Goal: Ask a question

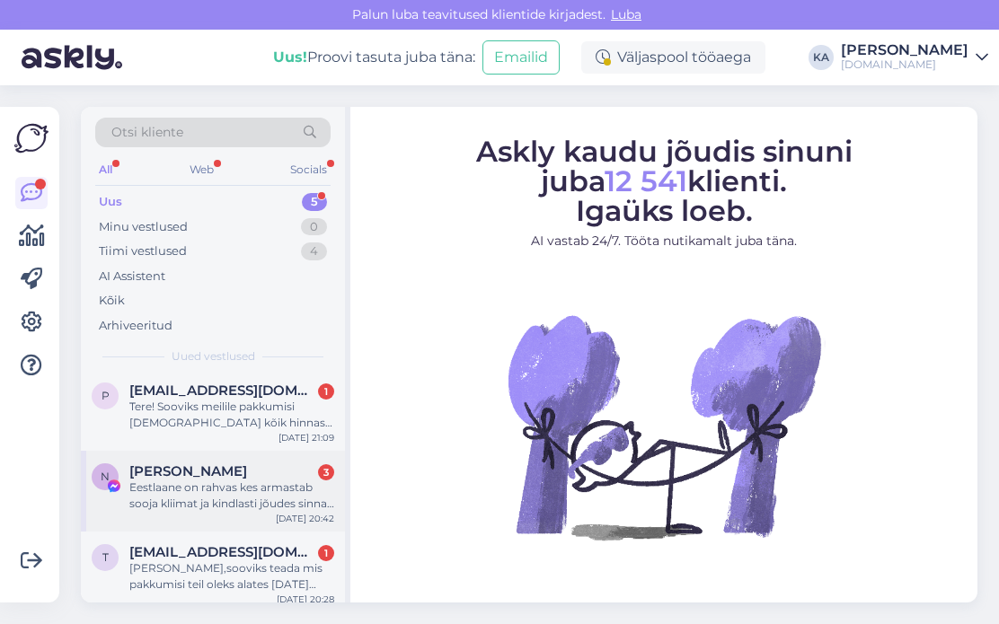
scroll to position [144, 0]
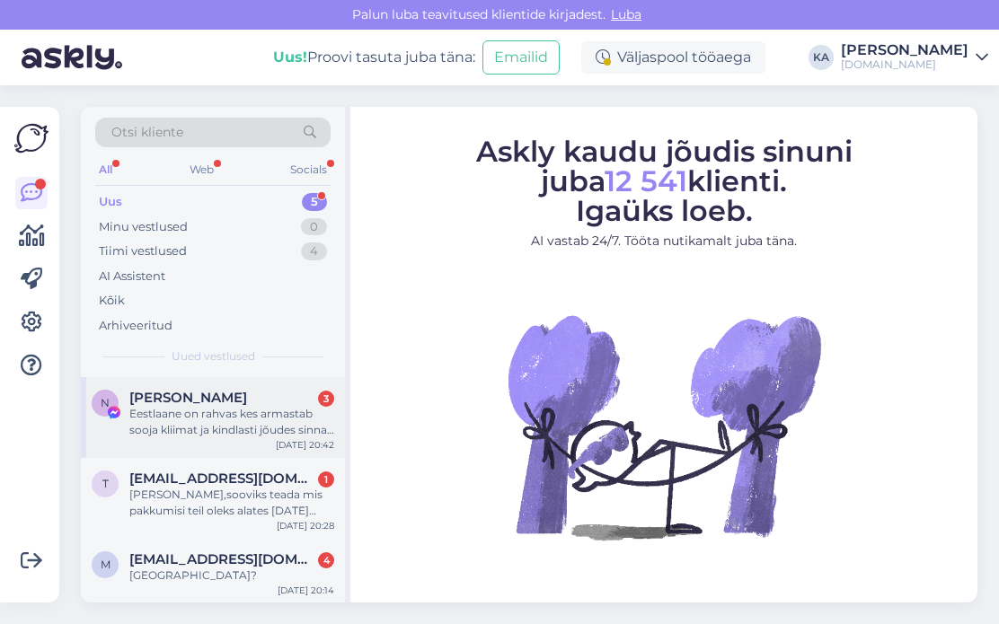
click at [243, 427] on div "Eestlaane on rahvas kes armastab sooja kliimat ja kindlasti jõudes sinna ei tah…" at bounding box center [231, 422] width 205 height 32
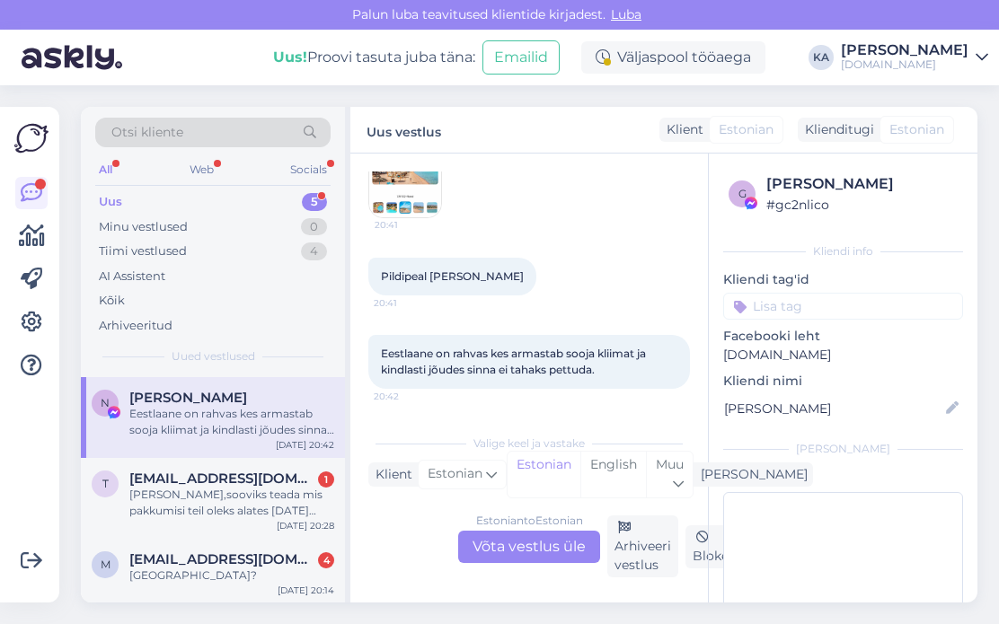
scroll to position [11549, 0]
click at [377, 217] on img at bounding box center [405, 182] width 72 height 72
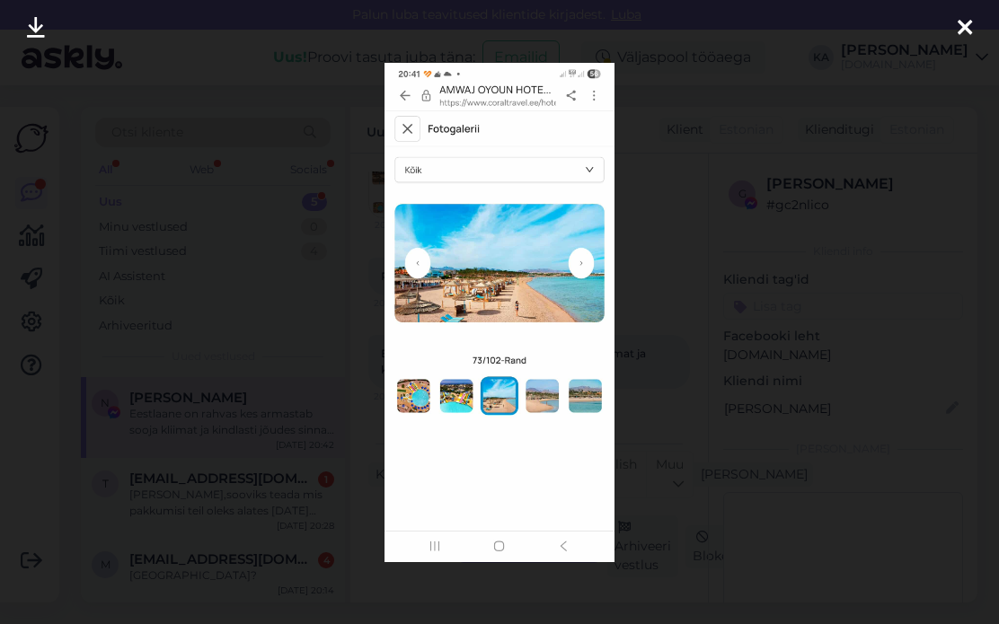
click at [895, 340] on div at bounding box center [499, 312] width 999 height 624
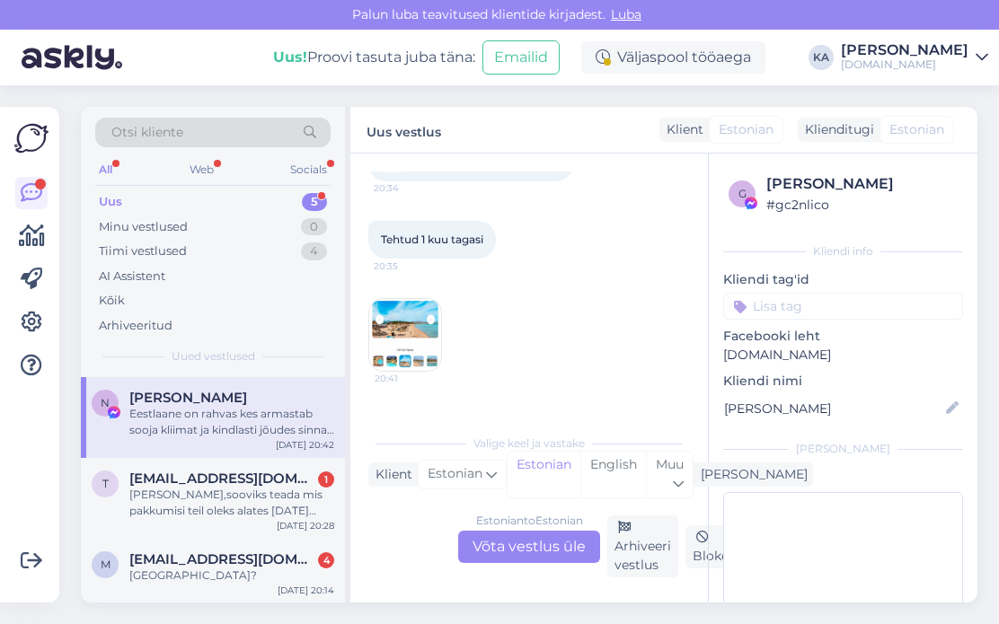
scroll to position [11280, 0]
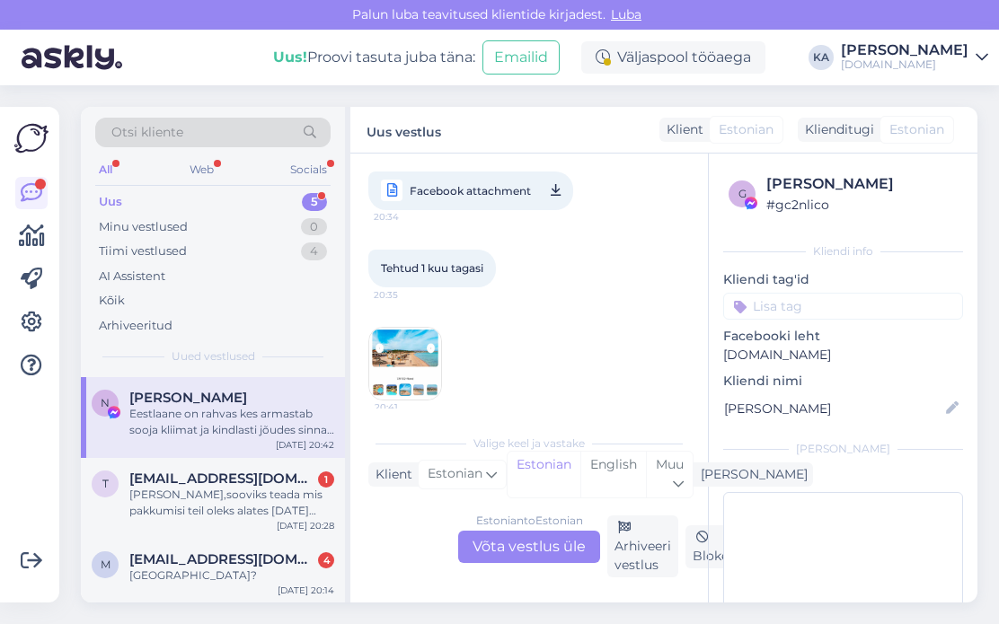
click at [485, 119] on link "[URL][DOMAIN_NAME]" at bounding box center [443, 112] width 125 height 13
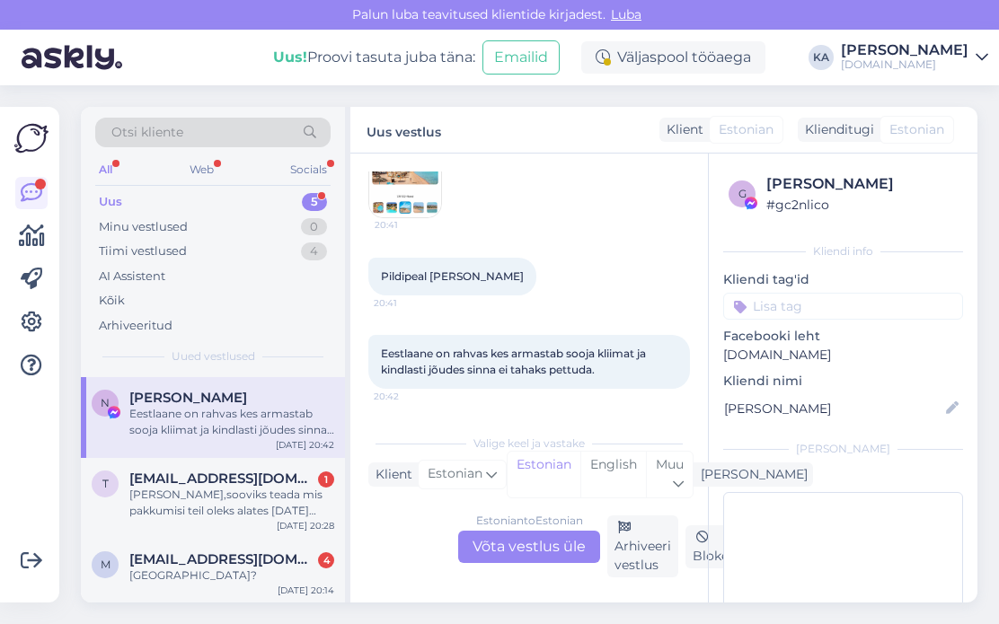
scroll to position [11639, 0]
click at [223, 482] on span "[EMAIL_ADDRESS][DOMAIN_NAME]" at bounding box center [222, 479] width 187 height 16
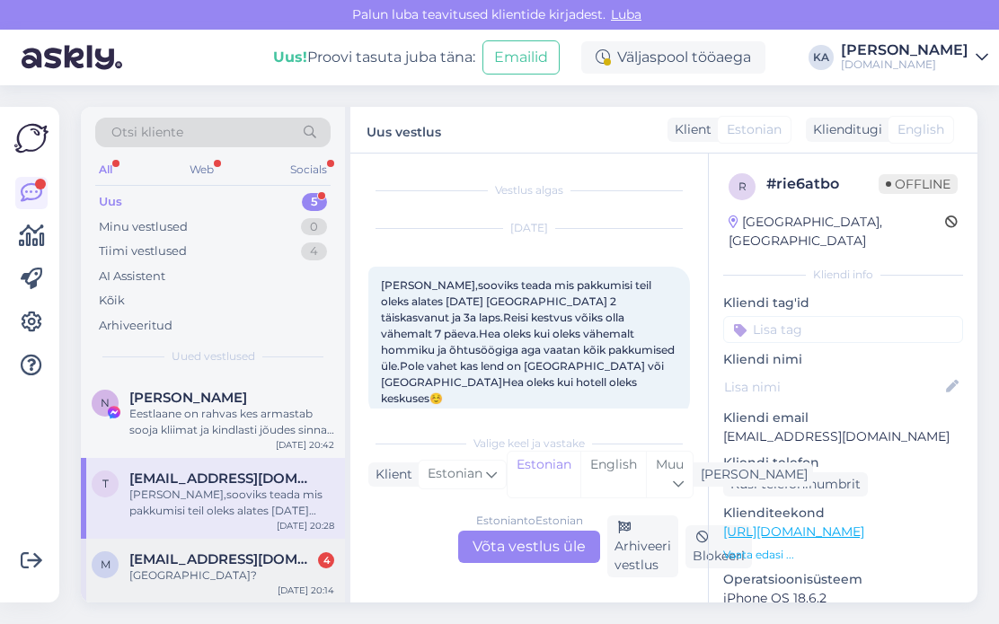
click at [196, 552] on span "[EMAIL_ADDRESS][DOMAIN_NAME]" at bounding box center [222, 560] width 187 height 16
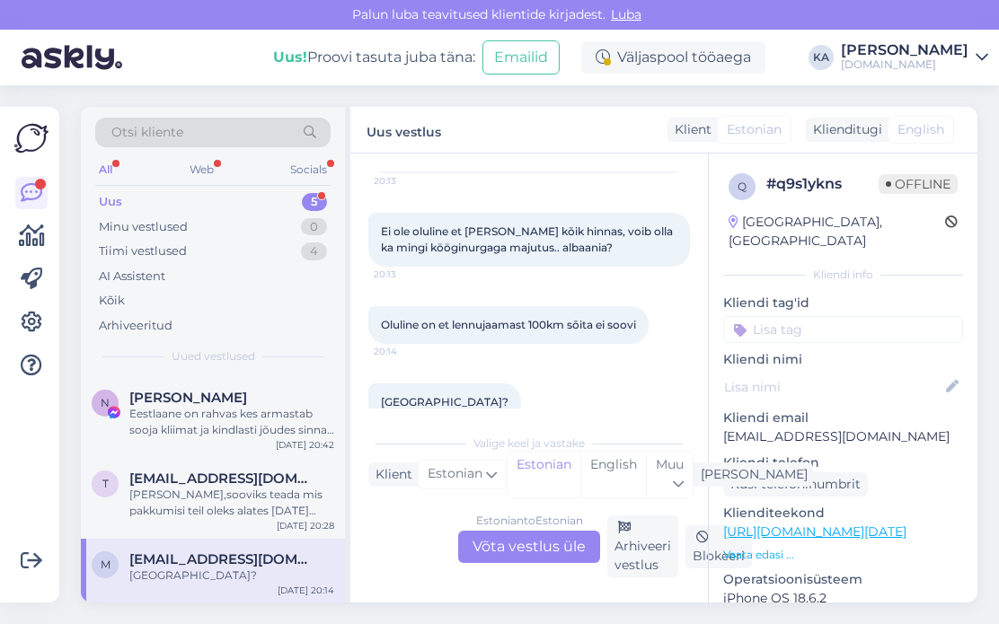
scroll to position [195, 0]
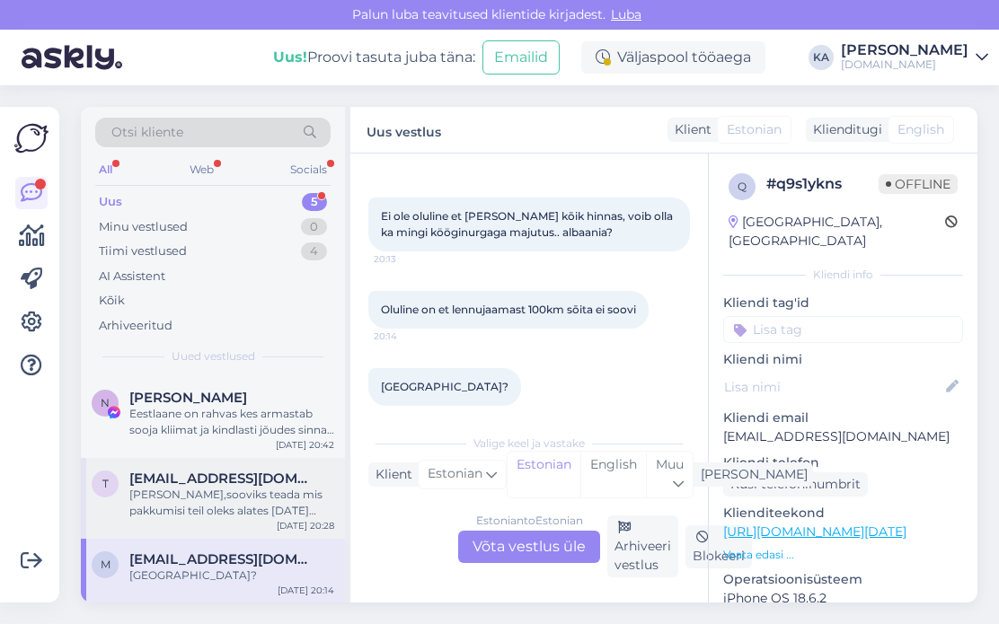
click at [245, 497] on div "[PERSON_NAME],sooviks teada mis pakkumisi teil oleks alates [DATE] [GEOGRAPHIC_…" at bounding box center [231, 503] width 205 height 32
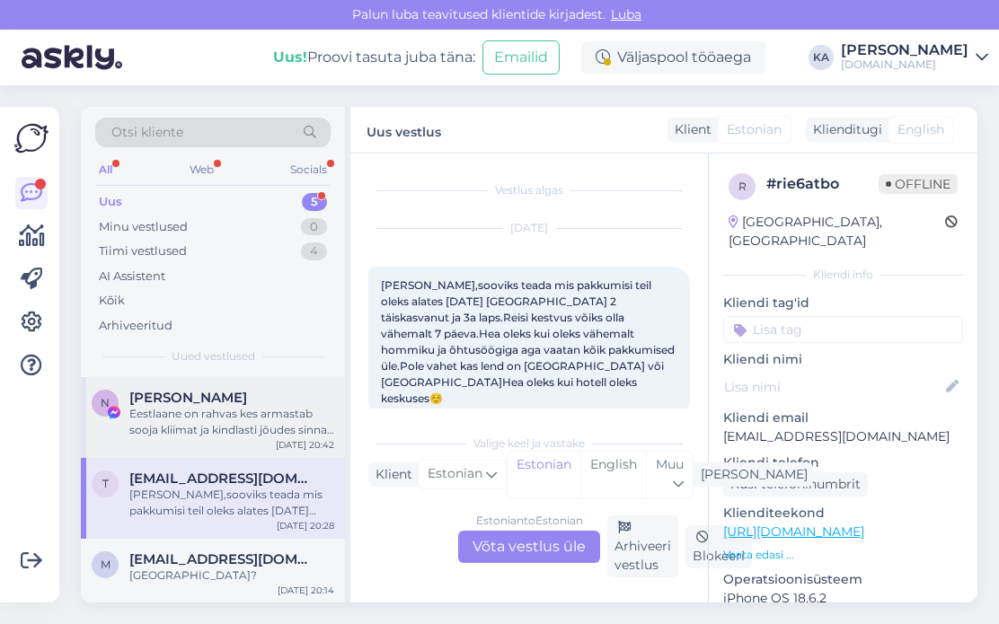
scroll to position [0, 0]
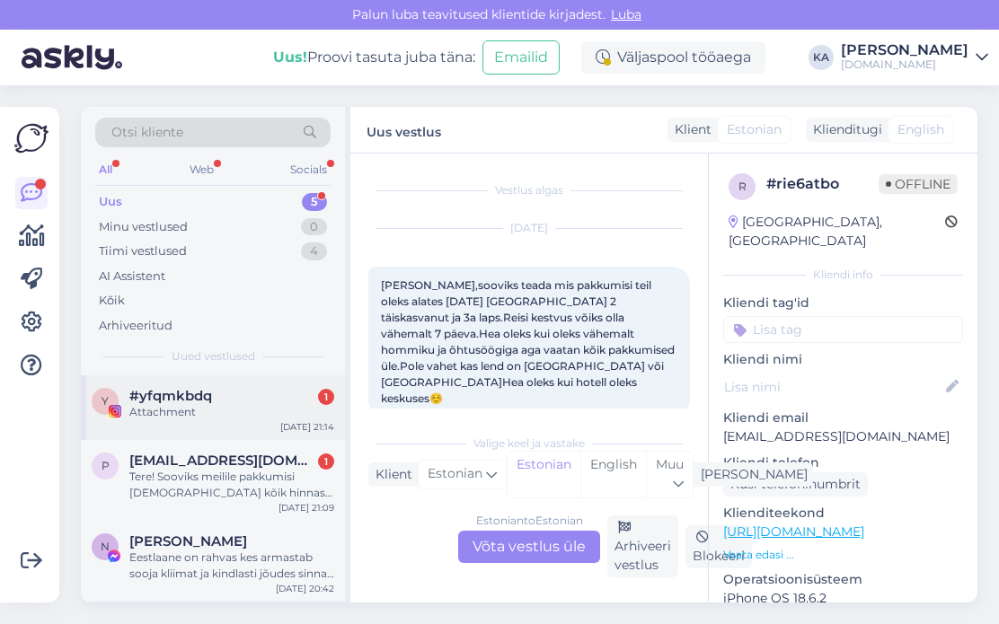
click at [149, 404] on div "Attachment" at bounding box center [231, 412] width 205 height 16
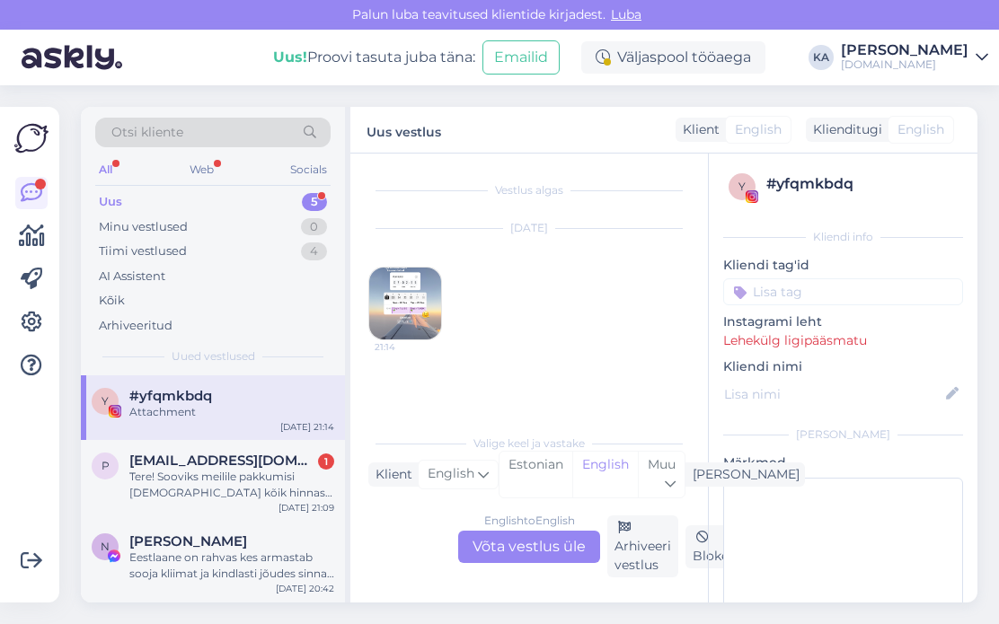
click at [407, 306] on img at bounding box center [405, 304] width 72 height 72
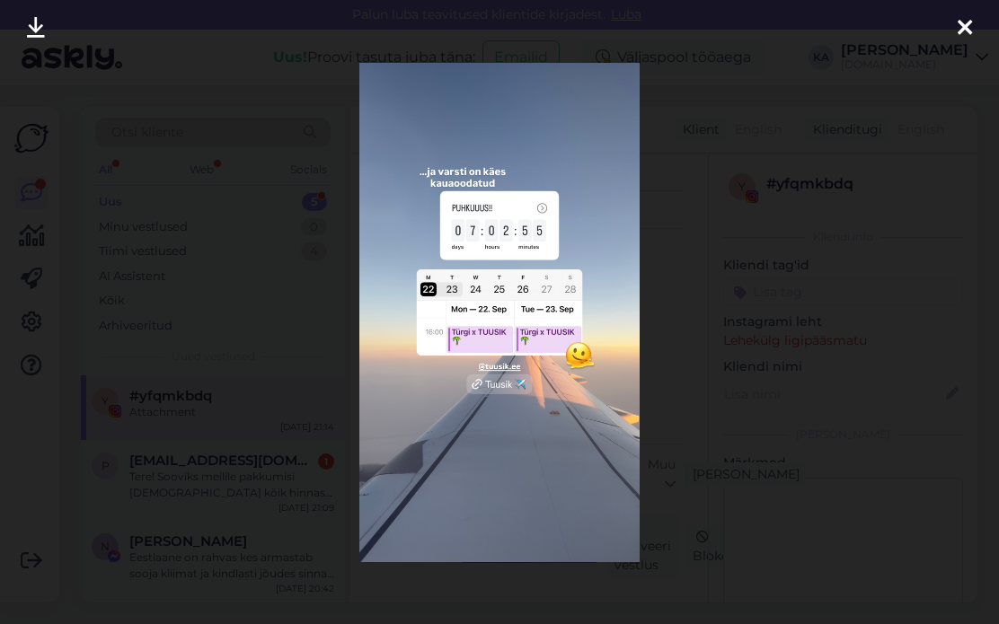
click at [770, 287] on div at bounding box center [499, 312] width 999 height 624
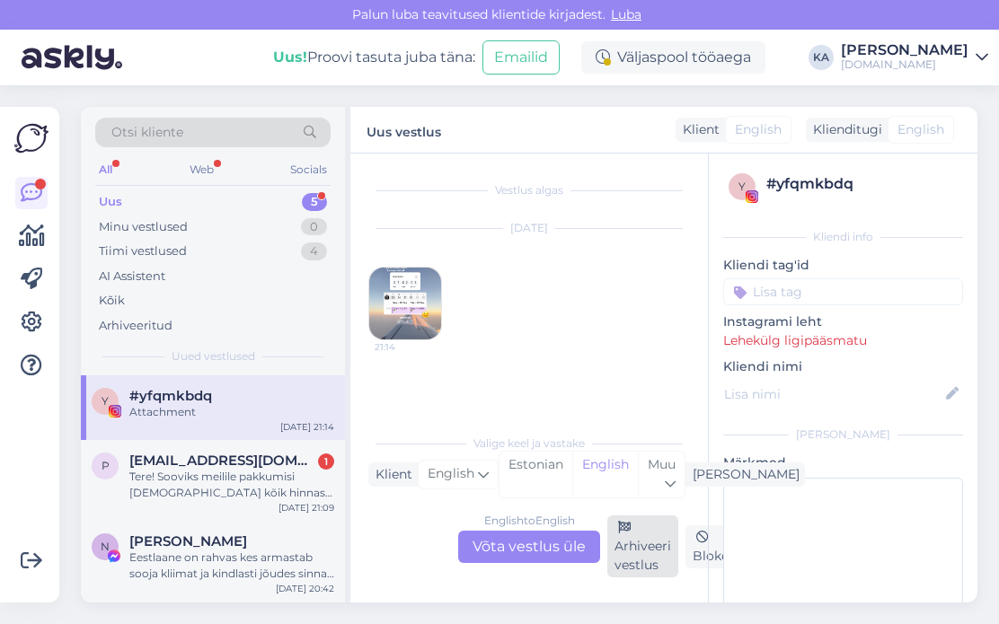
click at [632, 560] on div "Arhiveeri vestlus" at bounding box center [642, 547] width 71 height 62
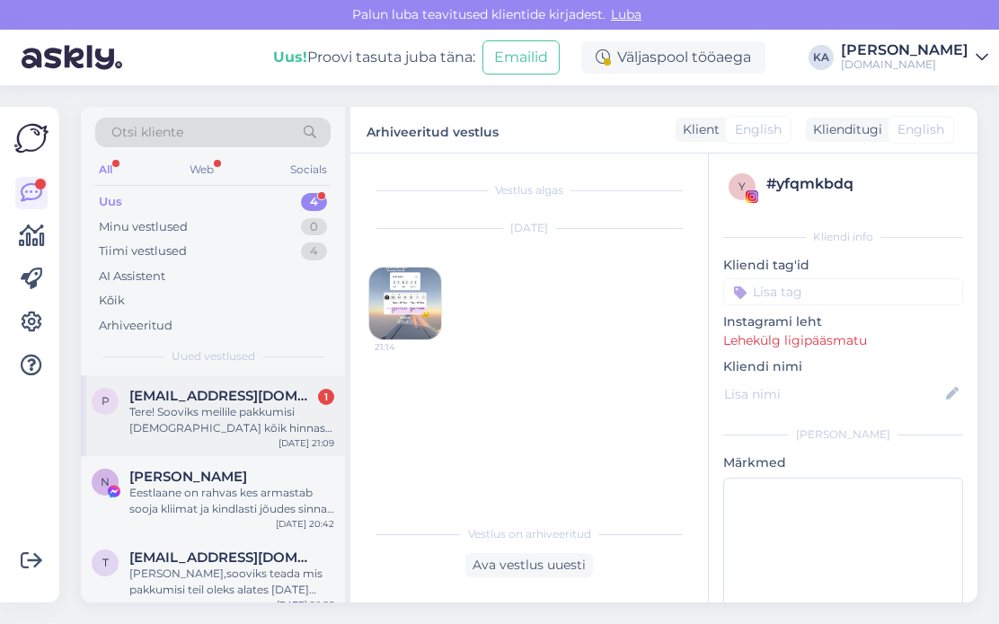
click at [211, 409] on div "Tere! Sooviks meilile pakkumisi [DEMOGRAPHIC_DATA] kõik hinnas kuupäevadega [DA…" at bounding box center [231, 420] width 205 height 32
